Goal: Task Accomplishment & Management: Manage account settings

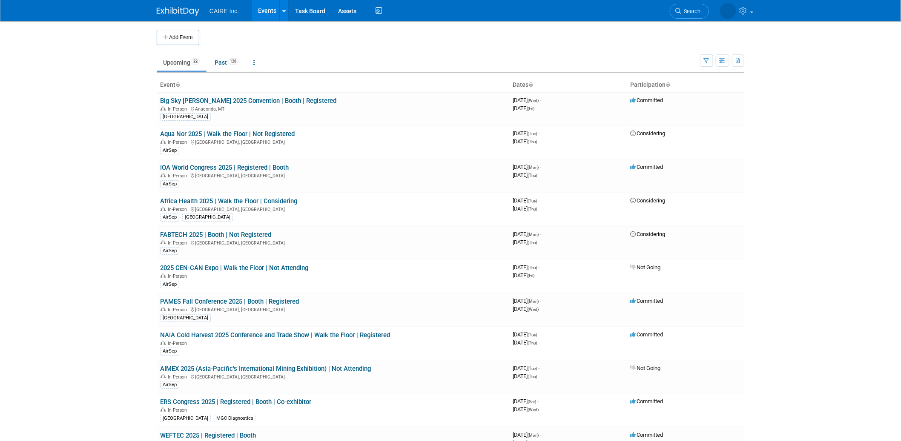
click at [273, 9] on link "Events" at bounding box center [267, 10] width 31 height 21
click at [258, 135] on link "Aqua Nor 2025 | Walk the Floor | Not Registered" at bounding box center [227, 134] width 134 height 8
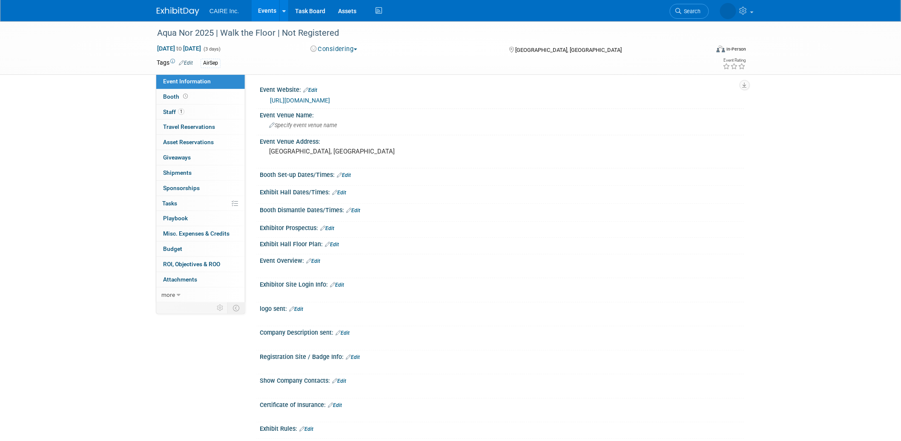
click at [352, 48] on button "Considering" at bounding box center [333, 49] width 53 height 9
click at [347, 87] on link "Not Going" at bounding box center [345, 87] width 74 height 12
click at [319, 34] on div "Aqua Nor 2025 | Walk the Floor | Not Registered" at bounding box center [425, 33] width 542 height 15
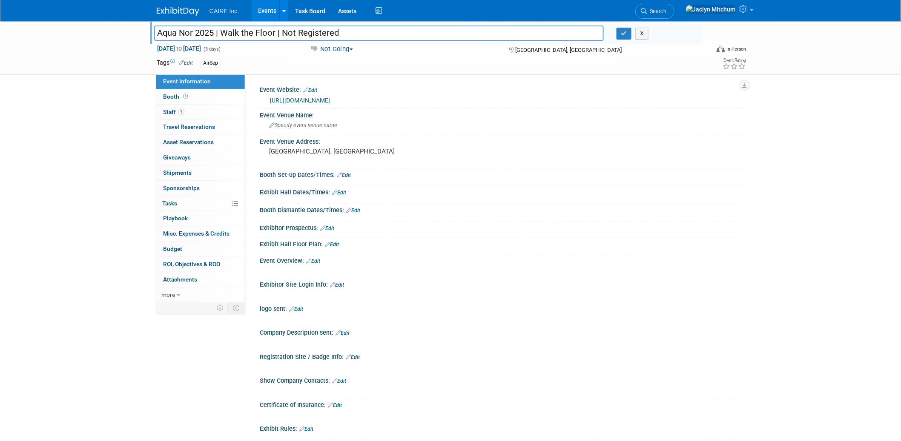
type input "Aqua Nor 2025 | Walk the Floor | Not Registered \"
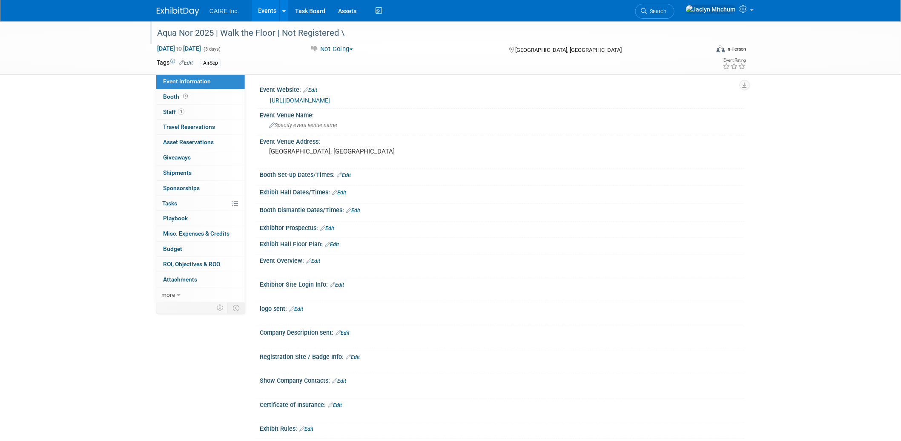
click at [356, 31] on div "Aqua Nor 2025 | Walk the Floor | Not Registered \" at bounding box center [425, 33] width 542 height 15
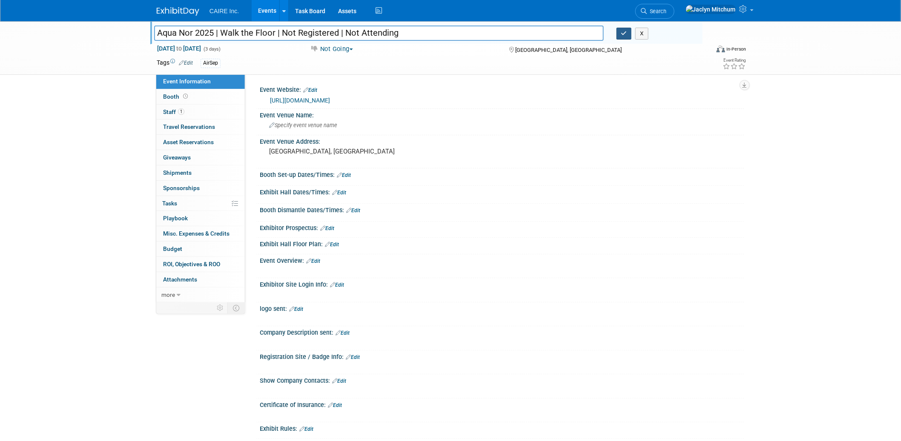
type input "Aqua Nor 2025 | Walk the Floor | Not Registered | Not Attending"
click at [628, 34] on button "button" at bounding box center [623, 34] width 15 height 12
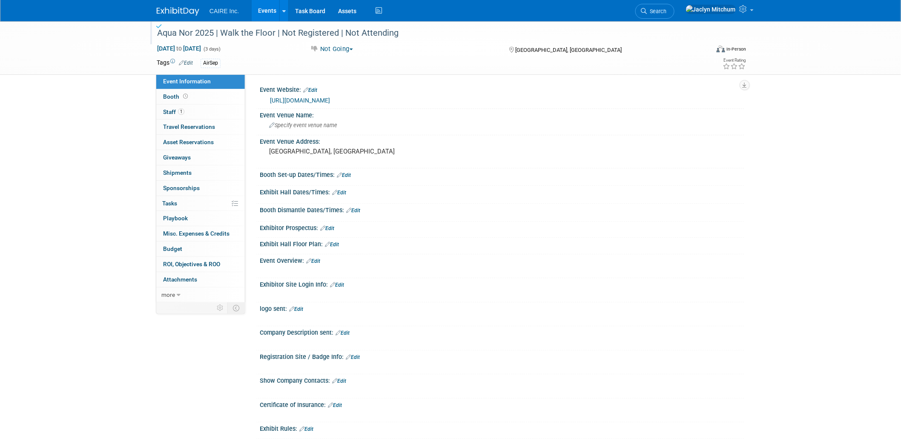
click at [272, 16] on link "Events" at bounding box center [267, 10] width 31 height 21
